Goal: Find specific page/section: Find specific page/section

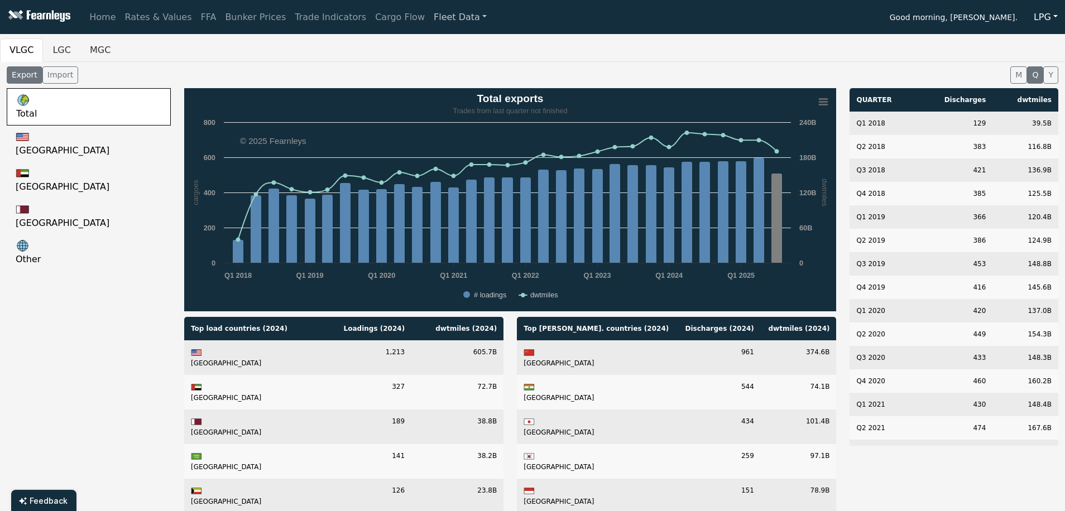
click at [441, 13] on link "Fleet Data" at bounding box center [460, 17] width 62 height 22
click at [95, 15] on link "Home" at bounding box center [102, 17] width 35 height 22
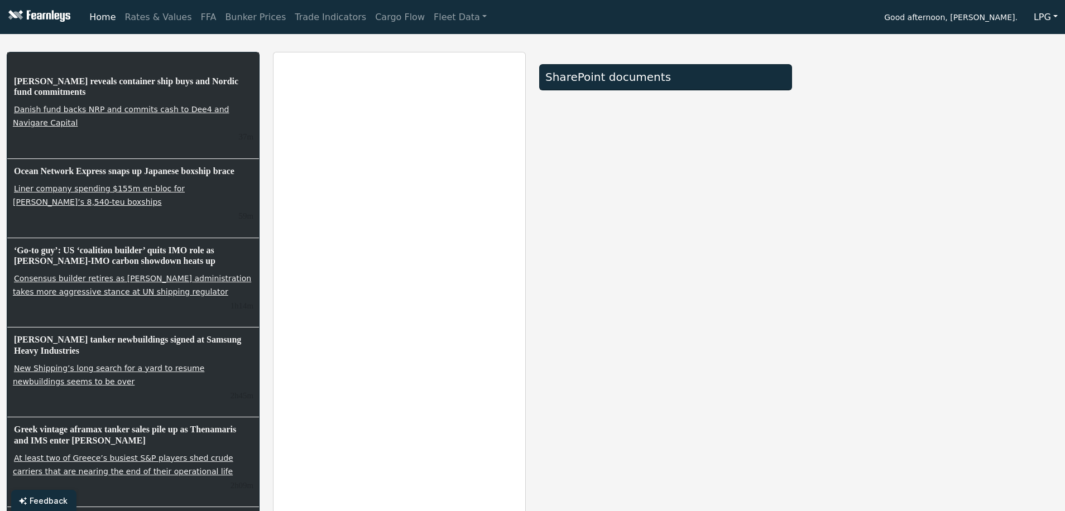
click at [603, 81] on div "SharePoint documents" at bounding box center [665, 76] width 241 height 13
click at [546, 71] on div "SharePoint documents" at bounding box center [665, 76] width 241 height 13
click at [665, 247] on div "SharePoint documents" at bounding box center [665, 301] width 266 height 498
